Goal: Task Accomplishment & Management: Contribute content

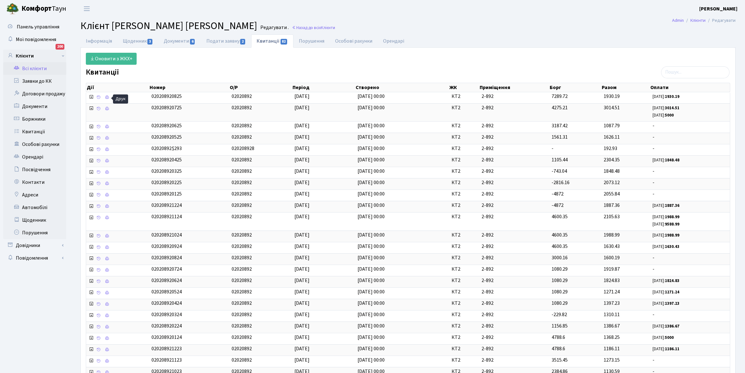
select select "25"
click at [38, 65] on link "Всі клієнти" at bounding box center [34, 68] width 63 height 13
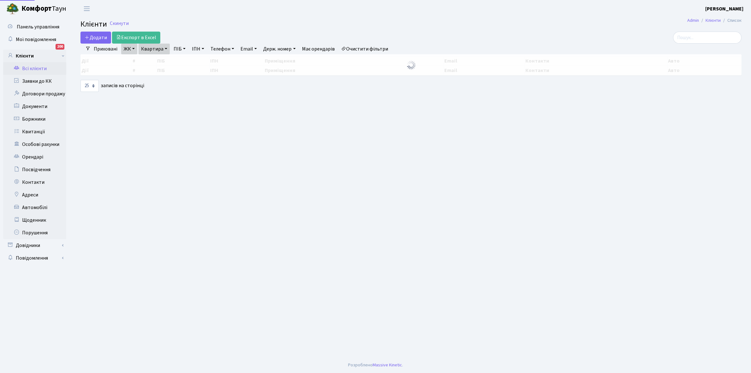
select select "25"
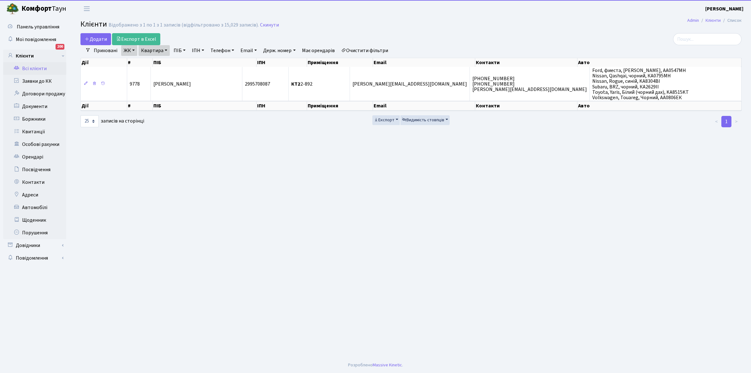
click at [377, 50] on link "Очистити фільтри" at bounding box center [364, 50] width 52 height 11
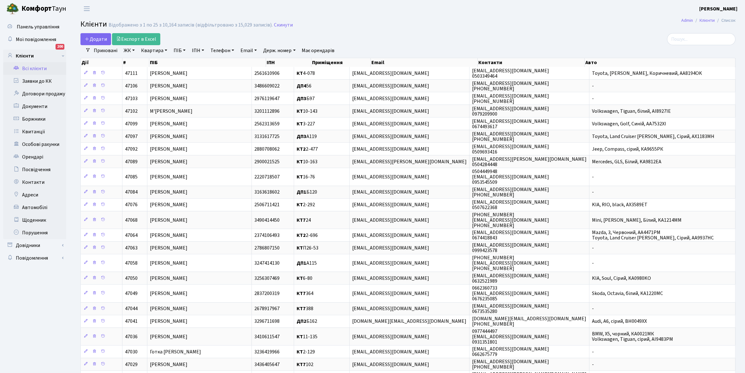
click at [133, 49] on link "ЖК" at bounding box center [129, 50] width 16 height 11
click at [141, 73] on li "КТ, вул. Регенераторна, 4" at bounding box center [160, 72] width 76 height 11
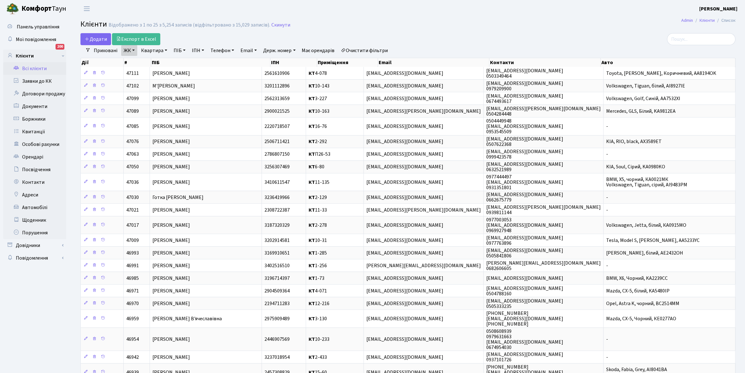
click at [165, 50] on link "Квартира" at bounding box center [153, 50] width 31 height 11
click at [162, 59] on input "text" at bounding box center [157, 63] width 37 height 12
type input "14-147"
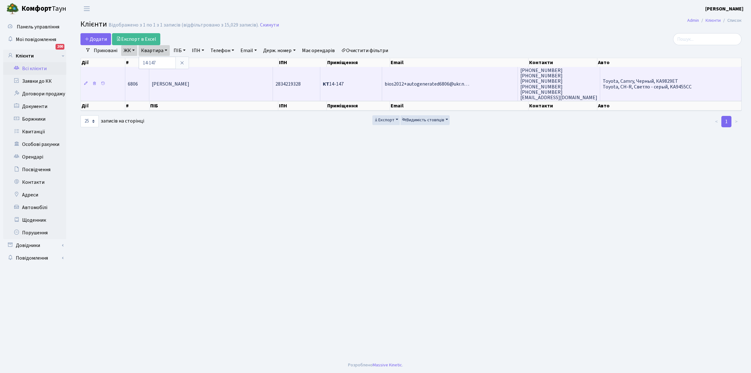
click at [212, 89] on td "[PERSON_NAME]" at bounding box center [211, 84] width 124 height 34
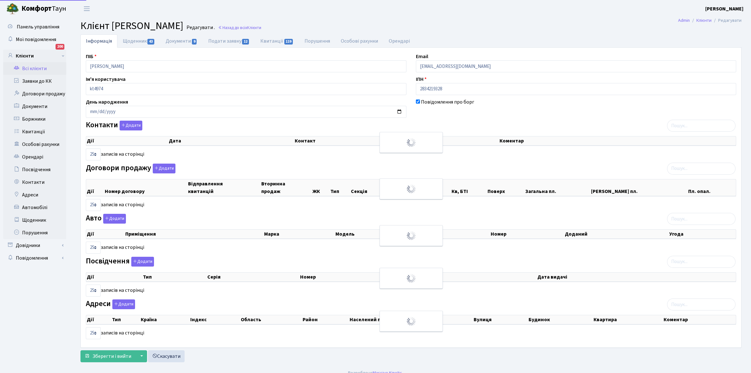
select select "25"
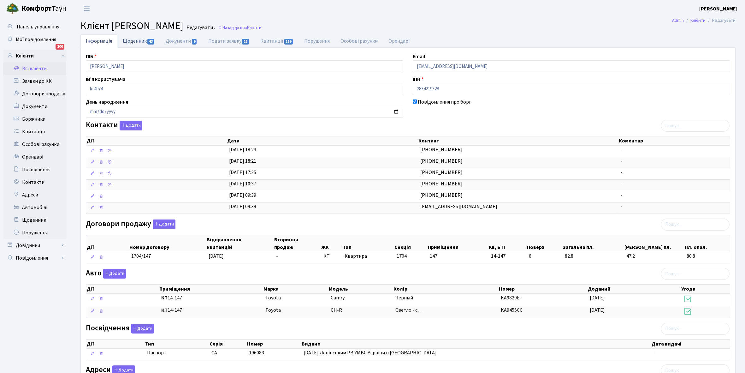
click at [130, 40] on link "Щоденник 43" at bounding box center [138, 40] width 43 height 13
select select "25"
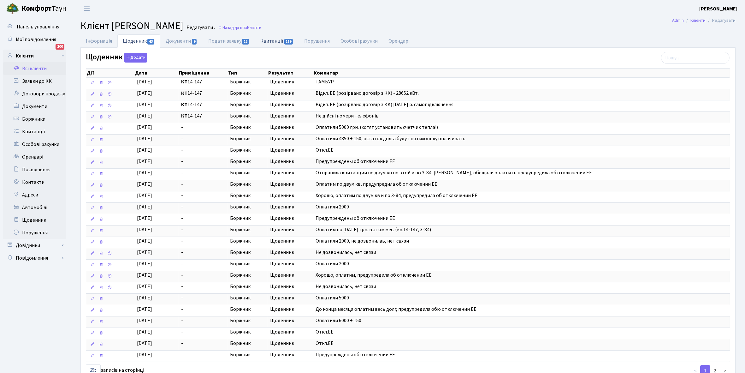
click at [273, 41] on link "Квитанції 119" at bounding box center [277, 40] width 44 height 13
select select "25"
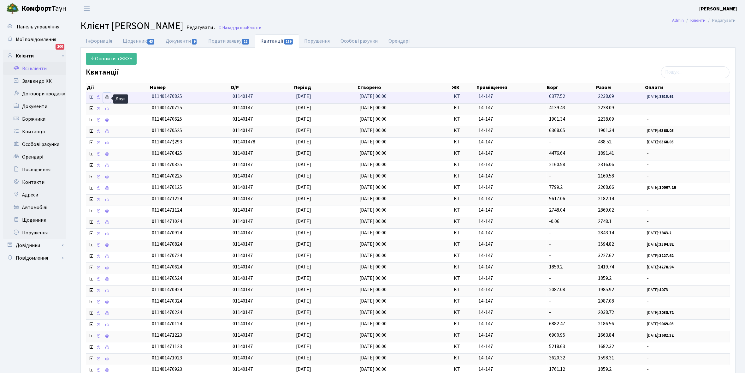
click at [106, 98] on icon at bounding box center [107, 97] width 4 height 4
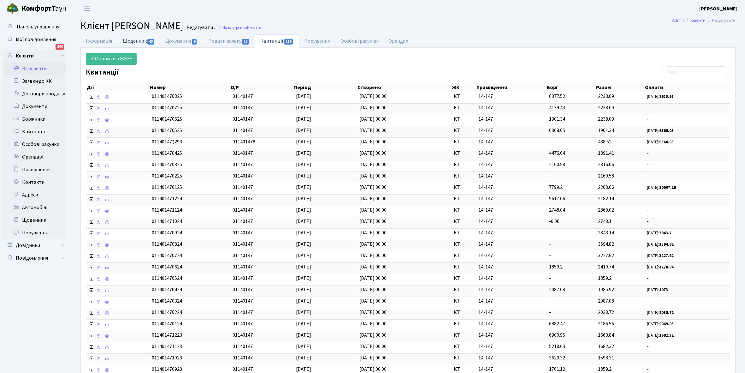
click at [132, 44] on link "Щоденник 43" at bounding box center [138, 40] width 43 height 13
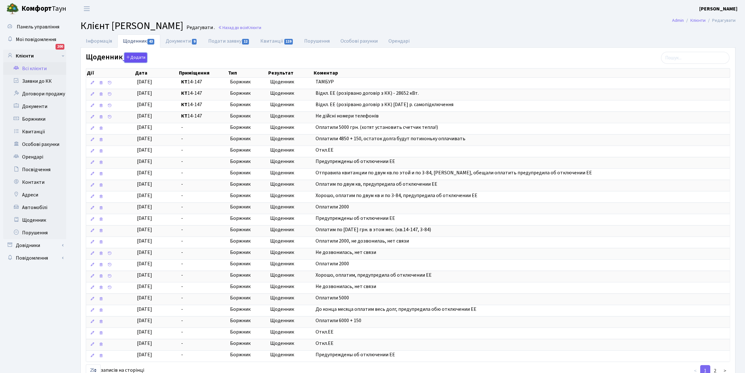
click at [138, 57] on button "Додати" at bounding box center [135, 58] width 23 height 10
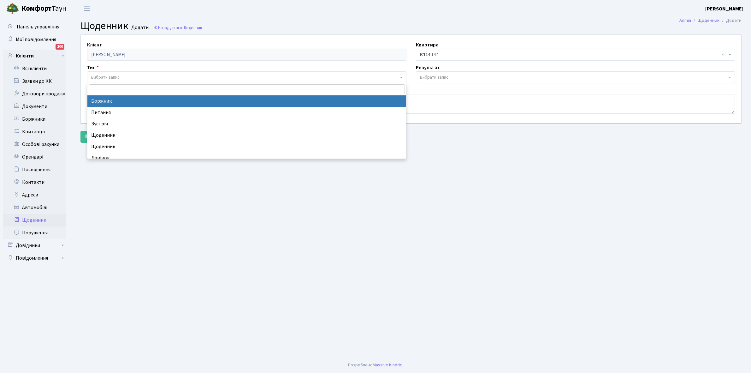
click at [117, 75] on span "Вибрати запис" at bounding box center [105, 77] width 28 height 6
select select "189"
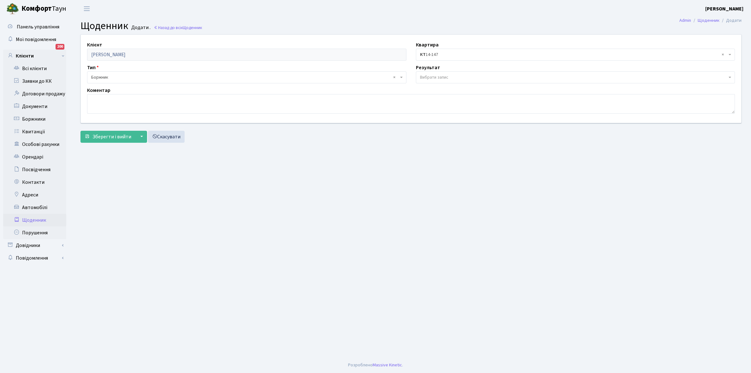
click at [444, 75] on span "Вибрати запис" at bounding box center [434, 77] width 28 height 6
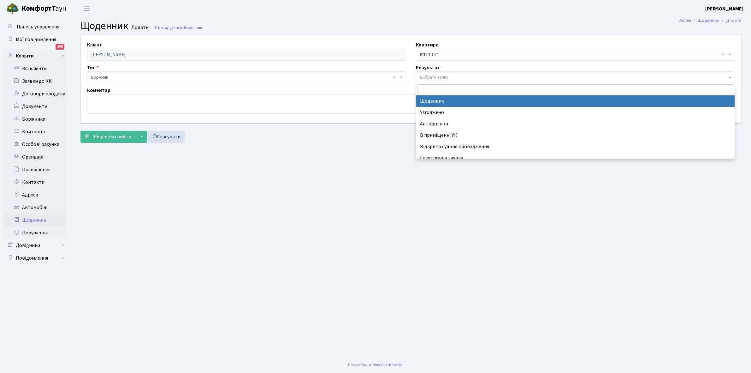
select select "14"
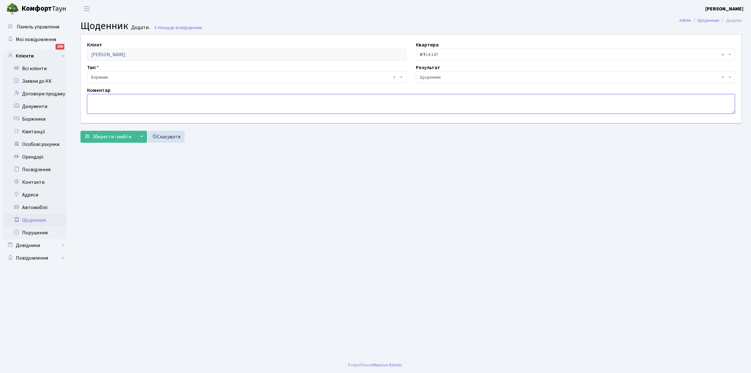
click at [97, 100] on textarea at bounding box center [411, 104] width 648 height 20
type textarea "G"
click at [134, 97] on textarea "Приходила знайома Єлла -0766272524" at bounding box center [411, 104] width 648 height 20
click at [134, 97] on textarea "Приходила знайома власниці квартири запитувала чому немає світла Єлла -07662725…" at bounding box center [411, 104] width 648 height 20
click at [261, 98] on textarea "Приходила знайома Єлла власниці квартири запитувала чому немає світла Єлла -076…" at bounding box center [411, 104] width 648 height 20
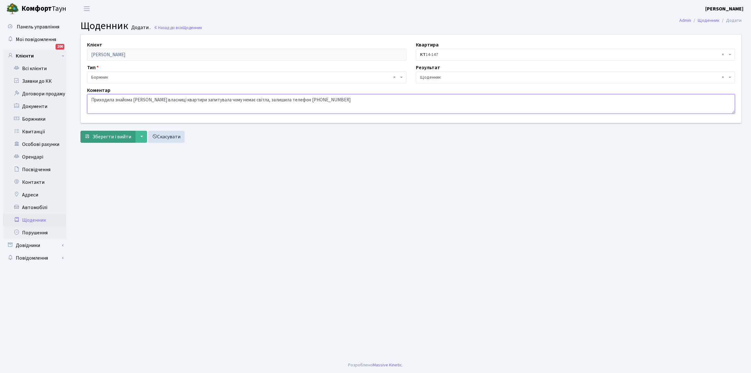
type textarea "Приходила знайома [PERSON_NAME] власниці квартири запитувала чому немає світла,…"
click at [112, 132] on button "Зберегти і вийти" at bounding box center [107, 137] width 55 height 12
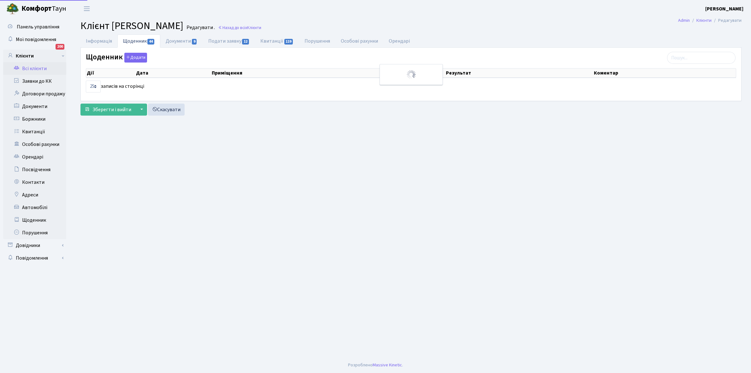
select select "25"
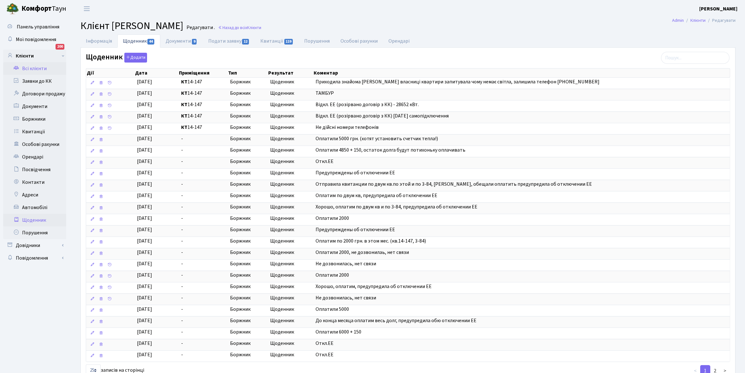
click at [28, 218] on link "Щоденник" at bounding box center [34, 220] width 63 height 13
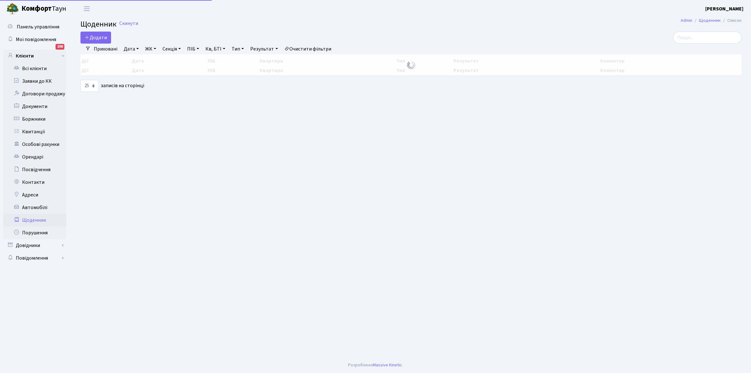
select select "25"
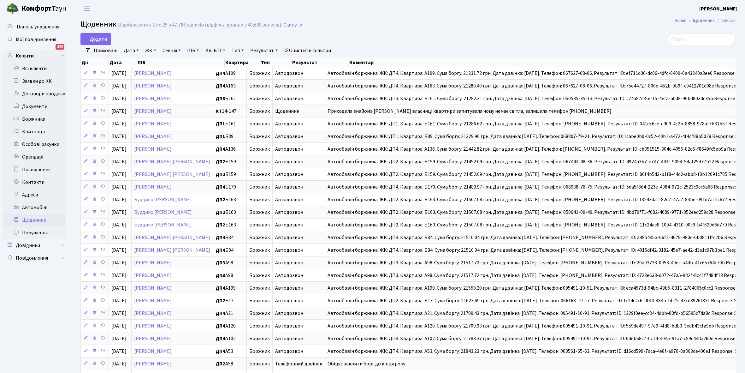
click at [100, 48] on link "Приховані" at bounding box center [105, 50] width 29 height 11
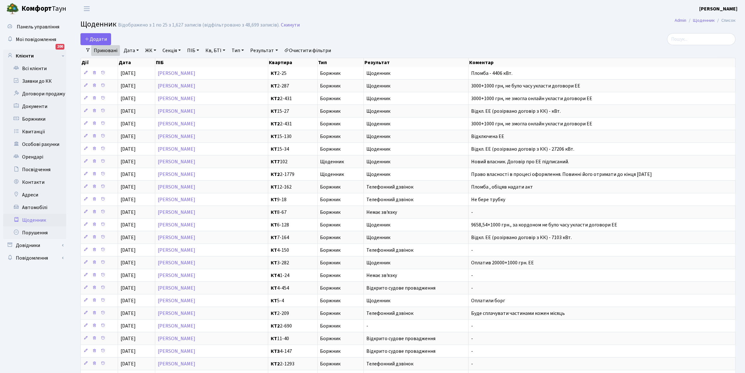
click at [103, 50] on link "Приховані" at bounding box center [105, 50] width 29 height 11
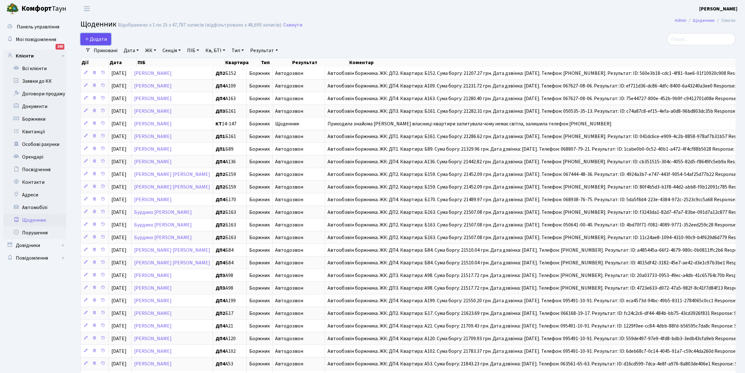
click at [98, 39] on span "Додати" at bounding box center [96, 39] width 22 height 7
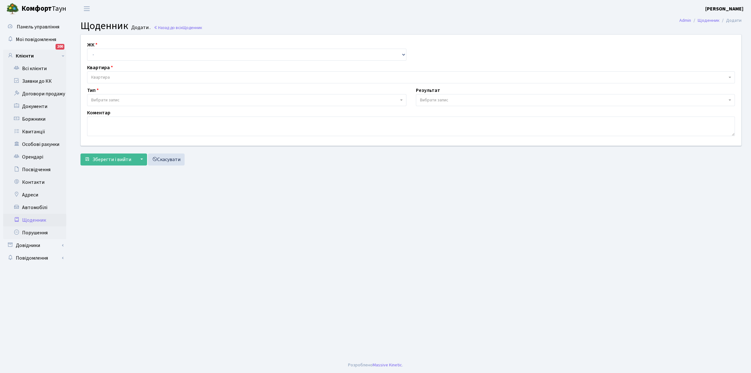
click at [36, 221] on link "Щоденник" at bounding box center [34, 220] width 63 height 13
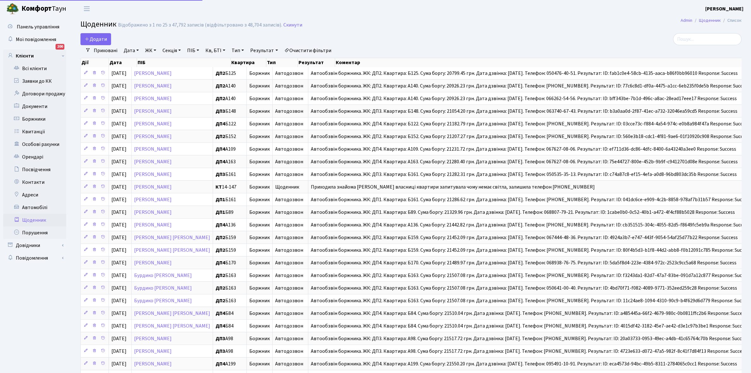
select select "25"
click at [108, 51] on link "Приховані" at bounding box center [105, 50] width 29 height 11
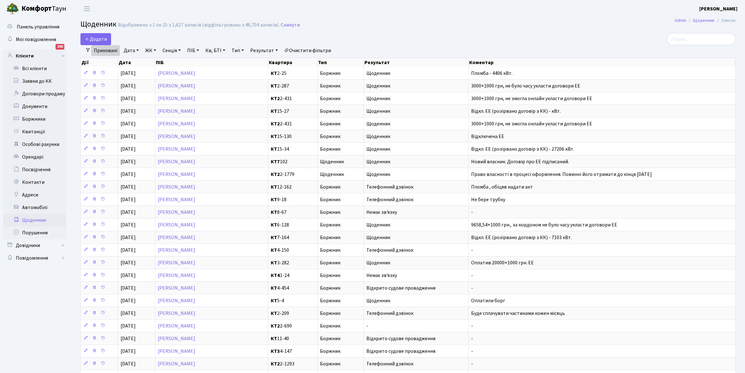
click at [98, 48] on link "Приховані" at bounding box center [105, 50] width 29 height 11
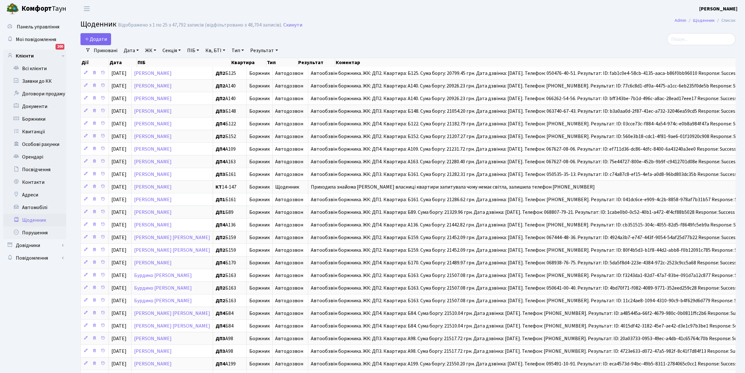
click at [103, 51] on link "Приховані" at bounding box center [105, 50] width 29 height 11
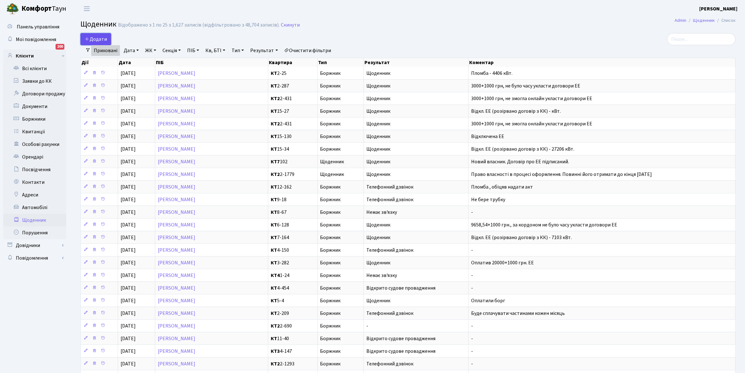
click at [98, 37] on span "Додати" at bounding box center [96, 39] width 22 height 7
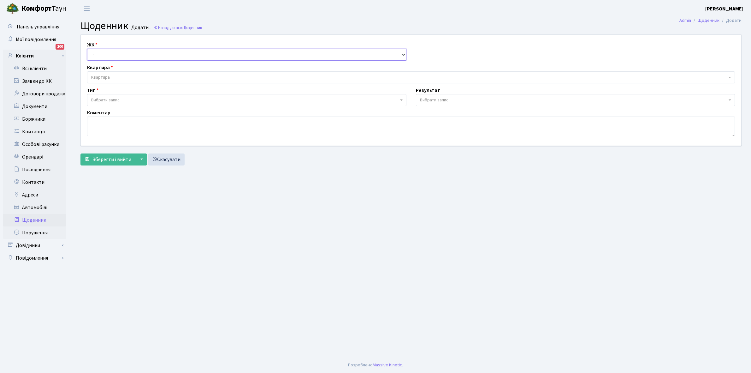
click at [98, 51] on select "- КТ, вул. Регенераторна, 4 КТ2, просп. [STREET_ADDRESS] [STREET_ADDRESS] [PERS…" at bounding box center [246, 55] width 319 height 12
select select "271"
click at [87, 49] on select "- КТ, вул. Регенераторна, 4 КТ2, просп. Соборності, 17 КТ3, вул. Березнева, 16 …" at bounding box center [246, 55] width 319 height 12
select select
click at [122, 76] on span "Квартира" at bounding box center [409, 77] width 636 height 6
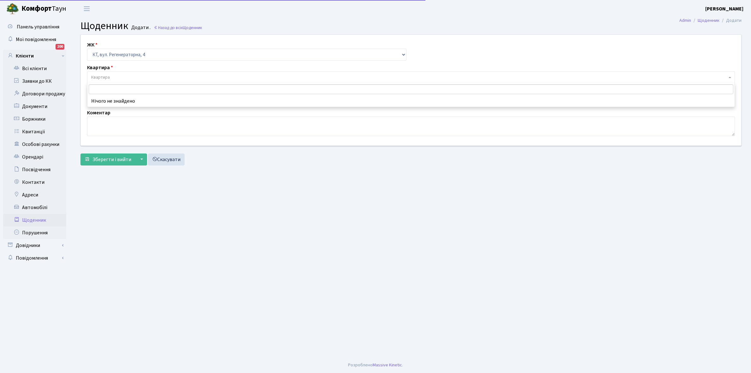
click at [118, 91] on input "search" at bounding box center [411, 89] width 644 height 10
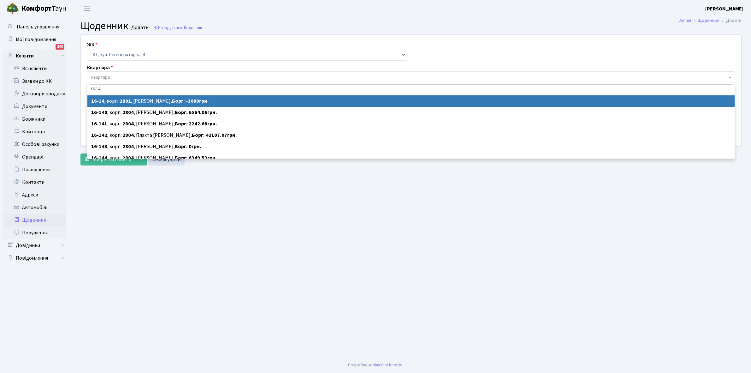
type input "16-14"
select select "8575"
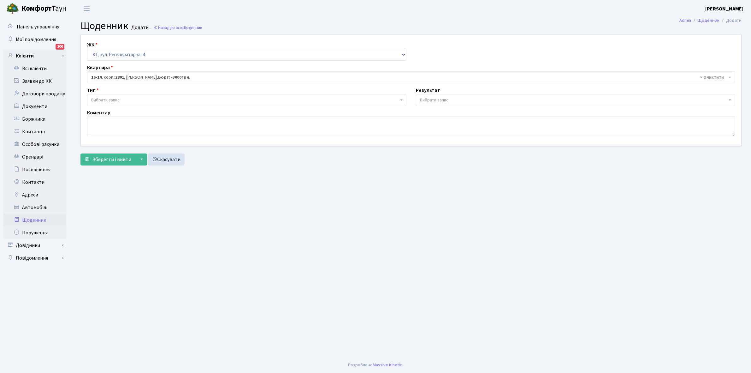
click at [107, 100] on span "Вибрати запис" at bounding box center [105, 100] width 28 height 6
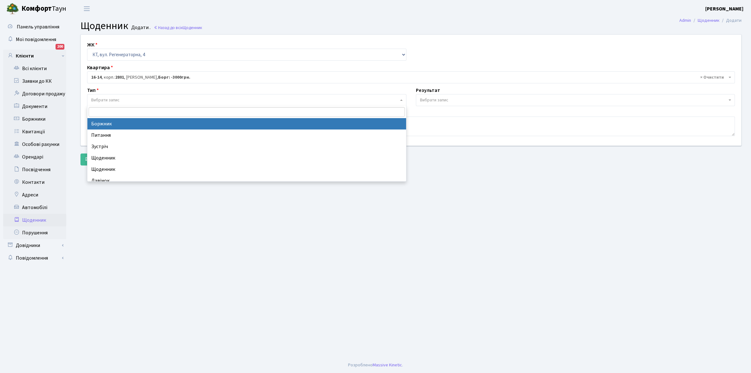
select select "189"
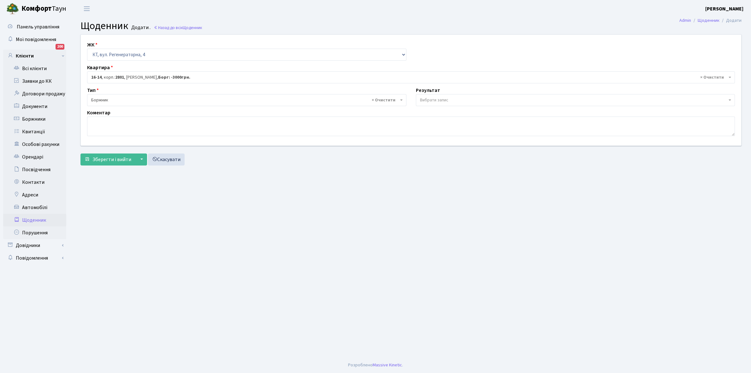
click at [435, 99] on span "Вибрати запис" at bounding box center [434, 100] width 28 height 6
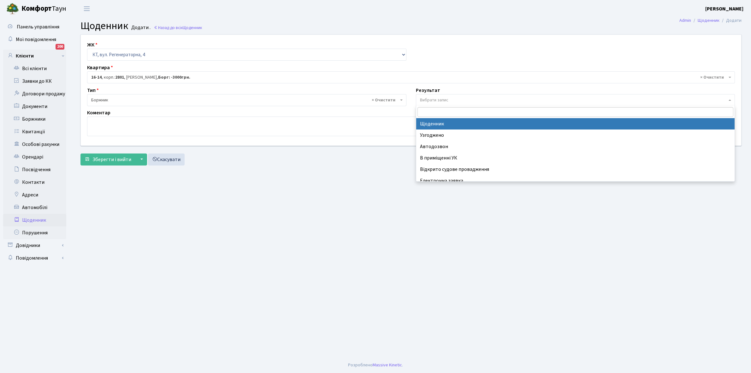
select select "14"
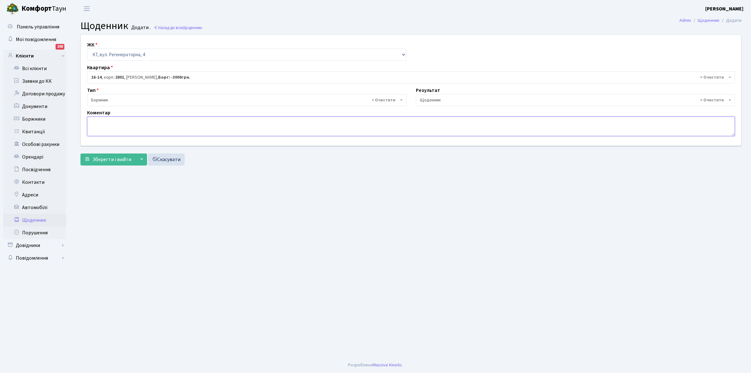
click at [105, 132] on textarea at bounding box center [411, 126] width 648 height 20
click at [240, 120] on textarea "1000 грн., власниця квартири за кордоном не було часу укласти договір ЕЕ" at bounding box center [411, 126] width 648 height 20
click at [238, 121] on textarea "1000 грн., власниця квартири за кордоном не було часу укласти договіри ЕЕ" at bounding box center [411, 126] width 648 height 20
type textarea "1000 грн., власниця квартири за кордоном не було часу укласти договори ЕЕ"
click at [114, 158] on span "Зберегти і вийти" at bounding box center [111, 159] width 39 height 7
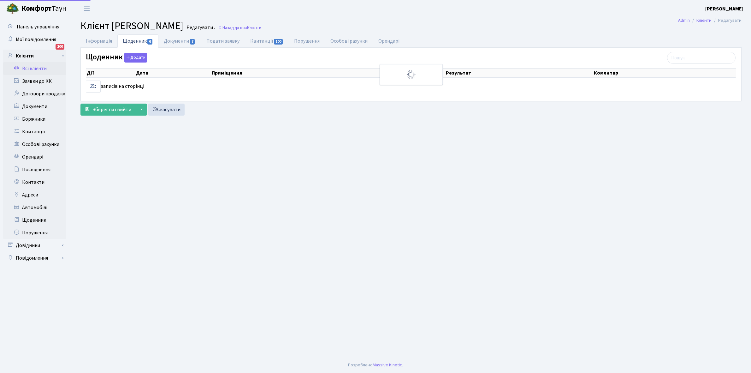
select select "25"
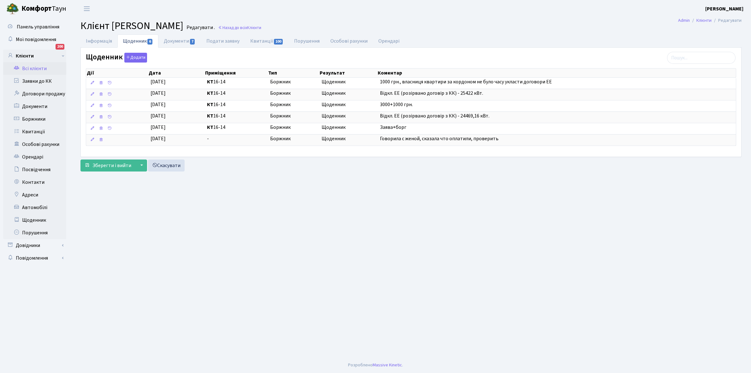
click at [32, 67] on link "Всі клієнти" at bounding box center [34, 68] width 63 height 13
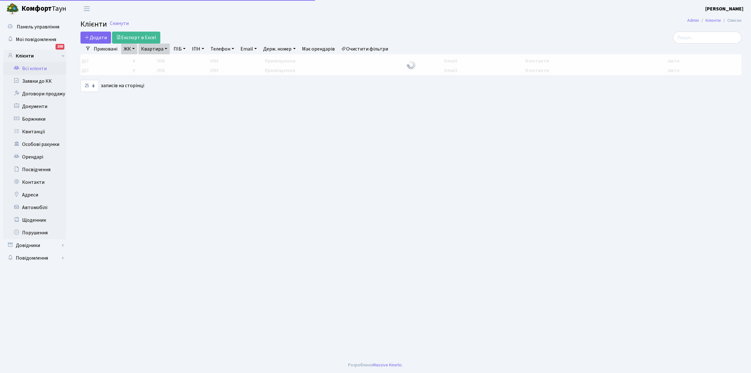
select select "25"
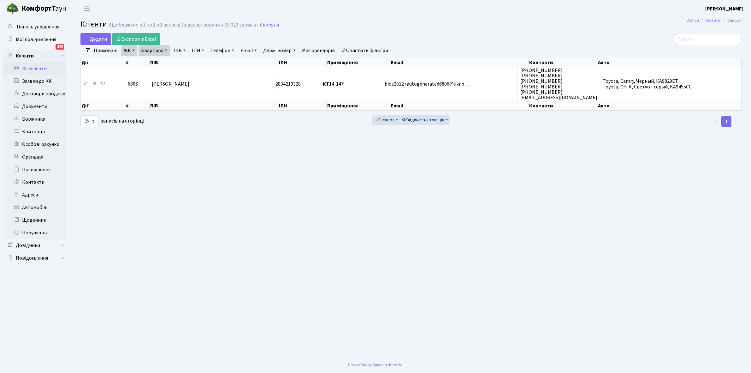
click at [165, 49] on link "Квартира" at bounding box center [153, 50] width 31 height 11
click at [166, 62] on input "14-147" at bounding box center [157, 63] width 37 height 12
type input "16-48"
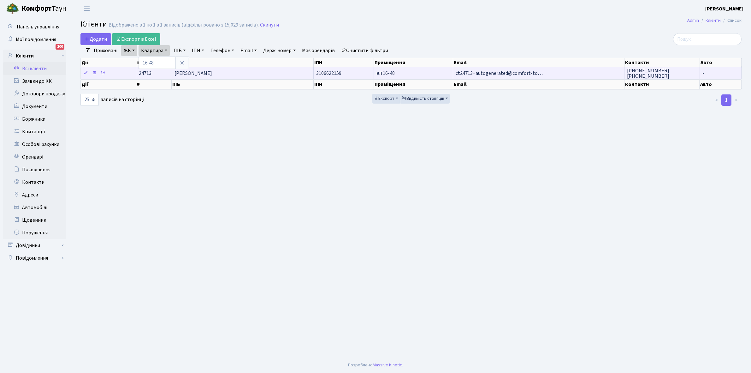
click at [242, 74] on td "[PERSON_NAME]" at bounding box center [243, 73] width 142 height 12
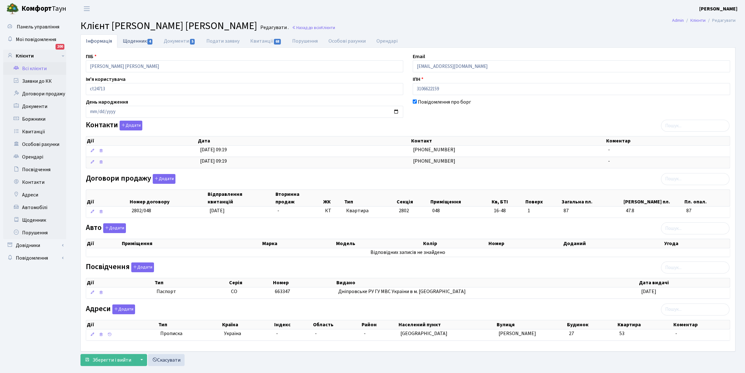
click at [131, 40] on link "Щоденник 4" at bounding box center [137, 40] width 41 height 13
select select "25"
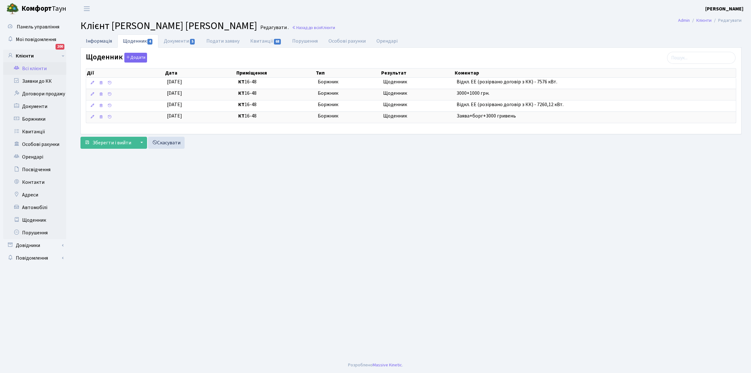
click at [94, 42] on link "Інформація" at bounding box center [98, 40] width 37 height 13
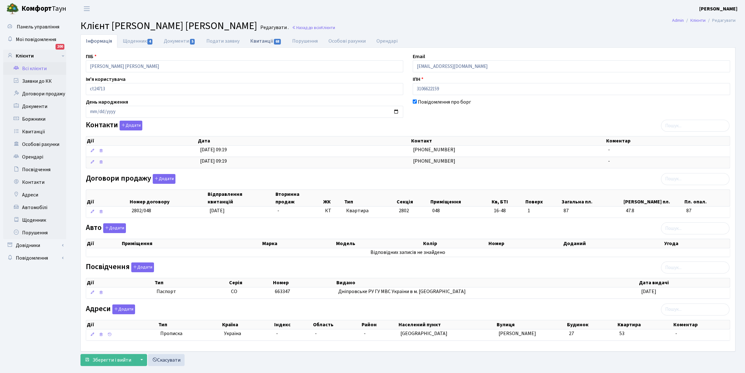
click at [256, 37] on link "Квитанції 68" at bounding box center [266, 40] width 42 height 13
select select "25"
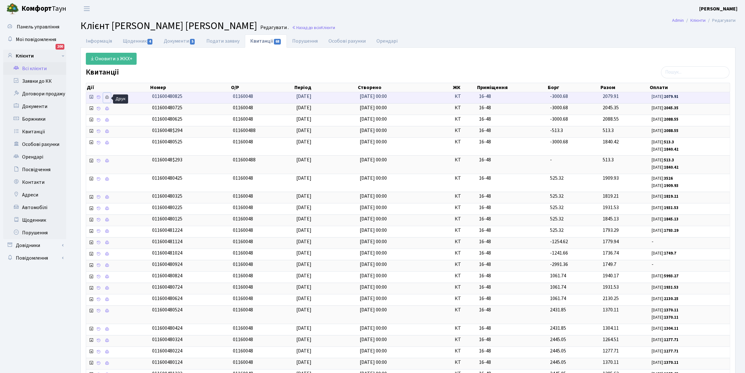
click at [108, 96] on icon at bounding box center [107, 97] width 4 height 4
